Goal: Entertainment & Leisure: Consume media (video, audio)

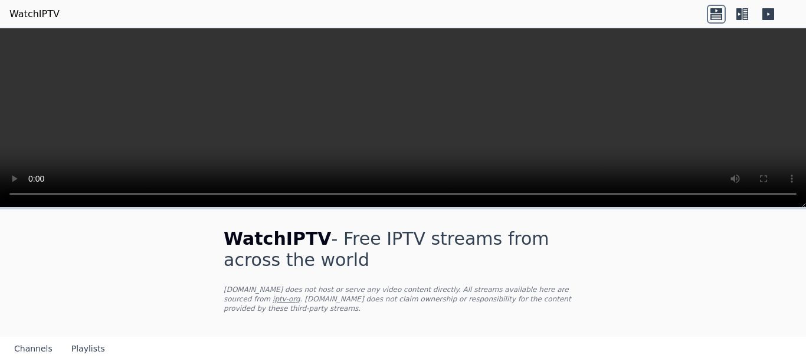
scroll to position [118, 0]
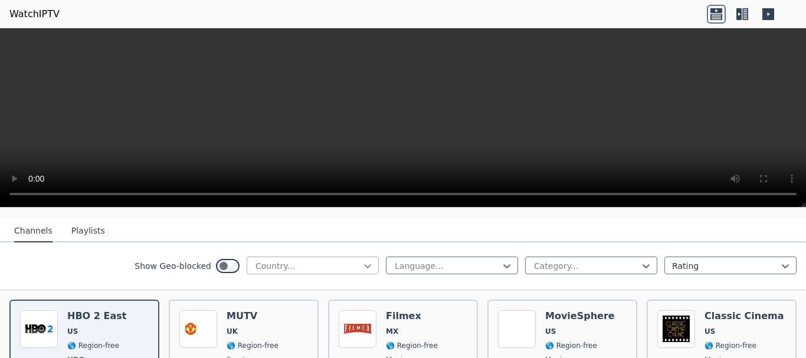
click at [362, 260] on icon at bounding box center [368, 266] width 12 height 12
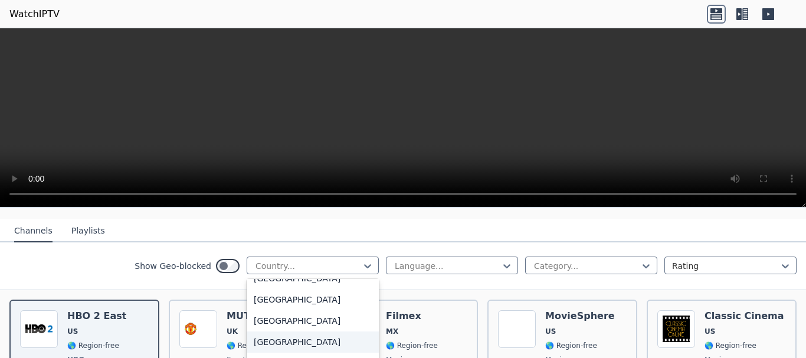
scroll to position [1357, 0]
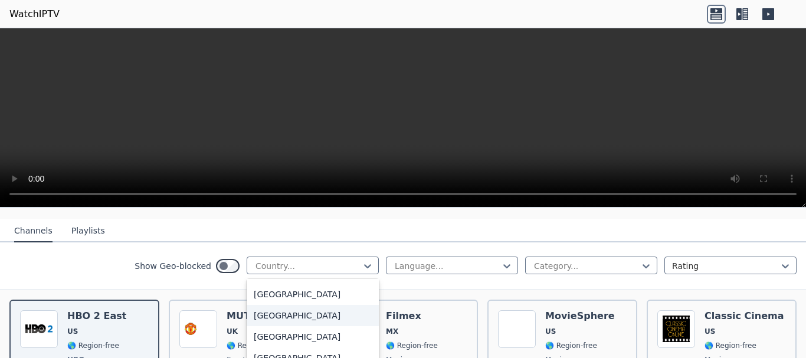
click at [293, 320] on div "[GEOGRAPHIC_DATA]" at bounding box center [313, 315] width 132 height 21
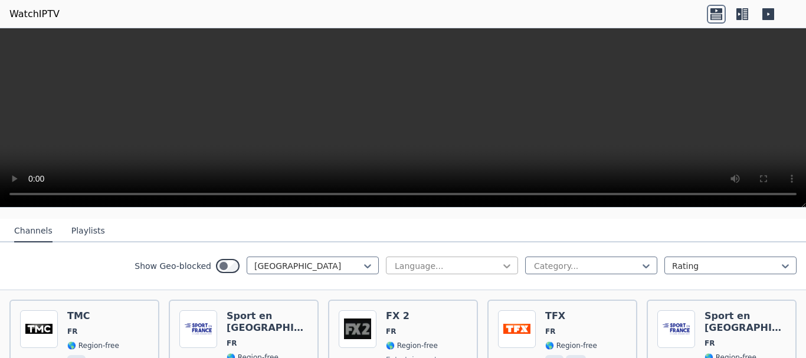
click at [501, 260] on icon at bounding box center [507, 266] width 12 height 12
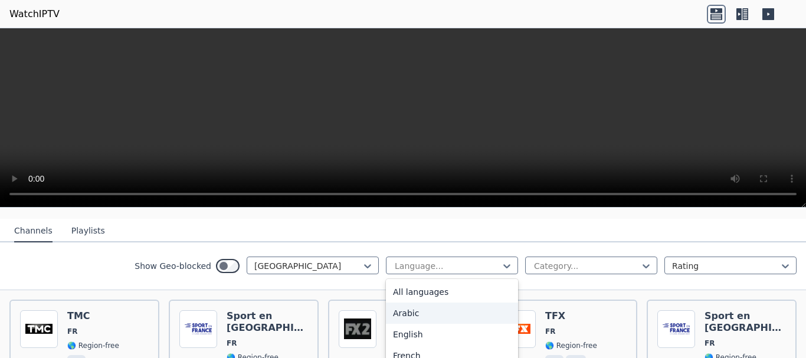
scroll to position [59, 0]
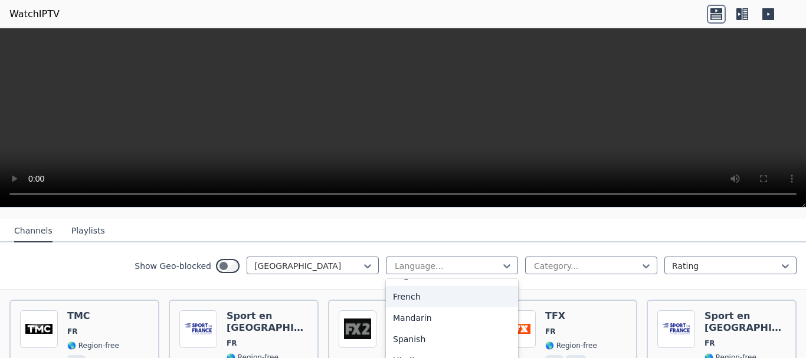
click at [441, 289] on div "French" at bounding box center [452, 296] width 132 height 21
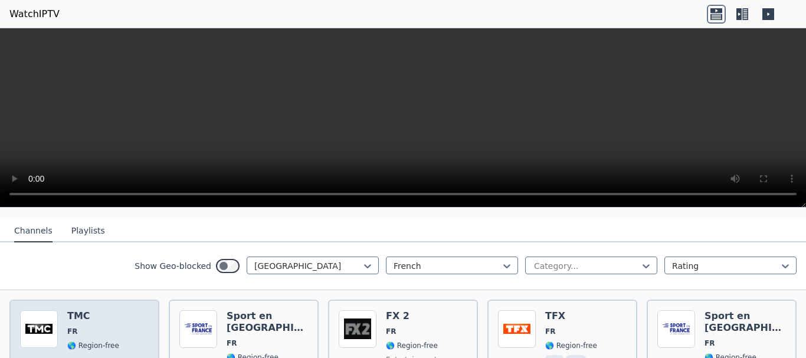
click at [85, 341] on span "🌎 Region-free" at bounding box center [93, 345] width 52 height 9
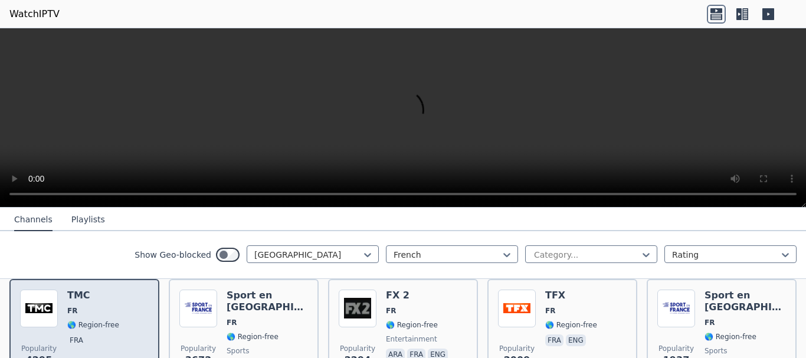
scroll to position [118, 0]
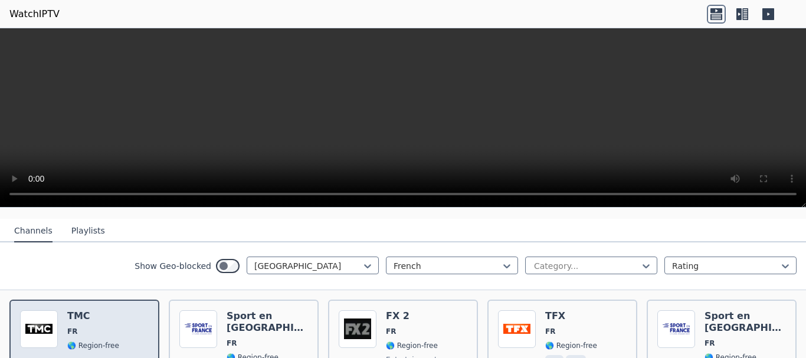
click at [85, 341] on span "🌎 Region-free" at bounding box center [93, 345] width 52 height 9
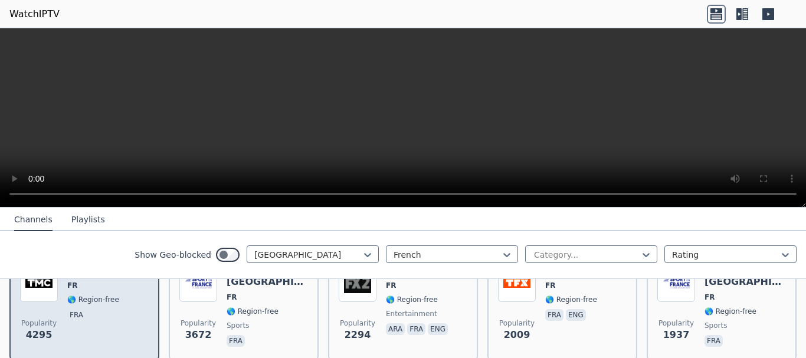
scroll to position [177, 0]
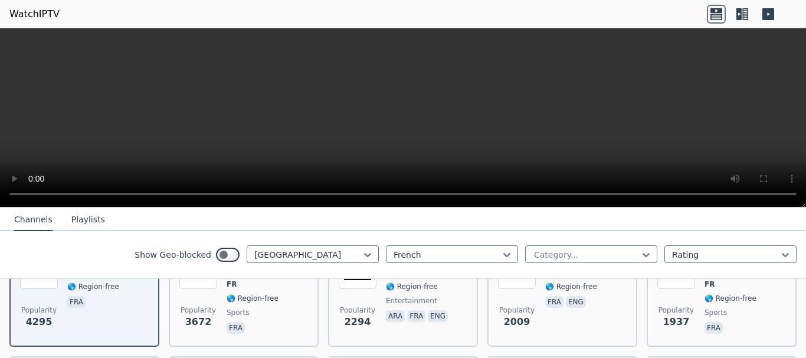
click at [76, 218] on button "Playlists" at bounding box center [88, 220] width 34 height 22
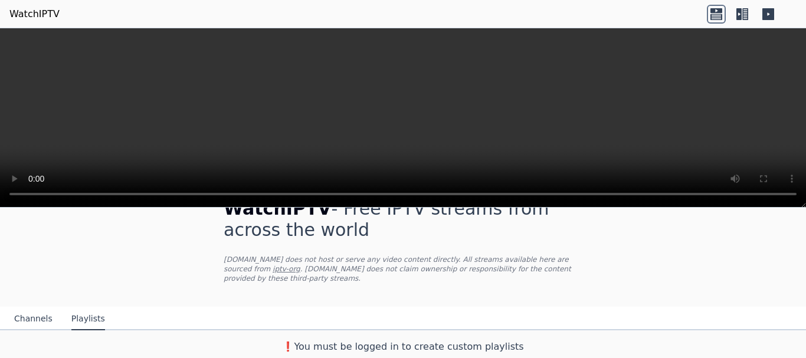
scroll to position [21, 0]
